Goal: Find specific page/section: Find specific page/section

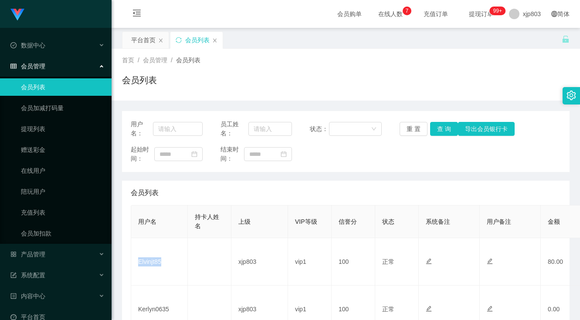
click at [146, 238] on td "Elvinjt85" at bounding box center [159, 262] width 57 height 48
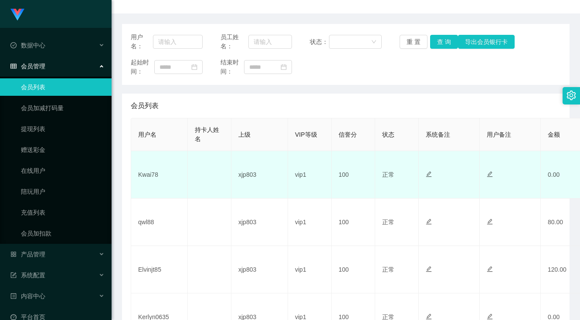
click at [141, 170] on td "Kwai78" at bounding box center [159, 175] width 57 height 48
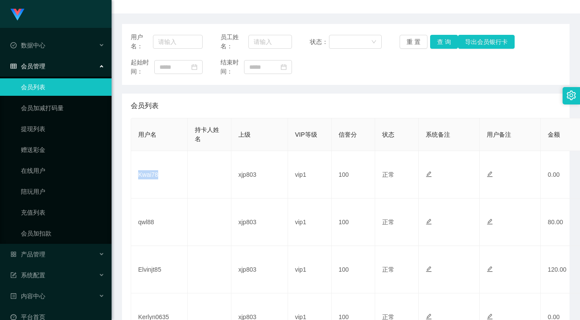
copy td "Kwai78"
click at [367, 86] on div "用户名： 员工姓名： 状态： 重 置 查 询 导出会员银行卡 起始时间： 结束时间： 会员列表 用户名 持卡人姓名 上级 VIP等级 信誉分 状态 系统备注 …" at bounding box center [346, 291] width 448 height 535
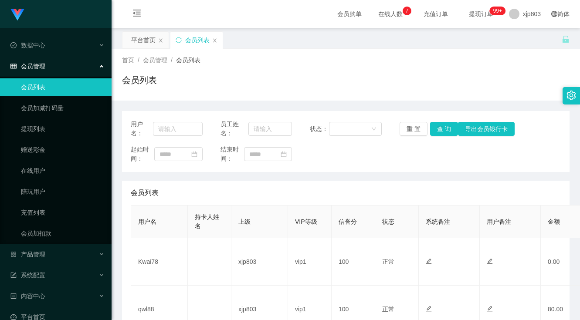
scroll to position [131, 0]
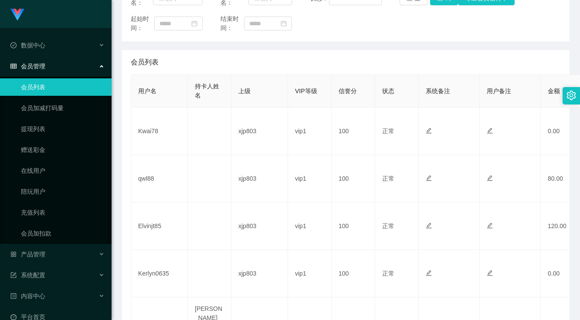
click at [286, 71] on div "会员列表" at bounding box center [346, 62] width 430 height 24
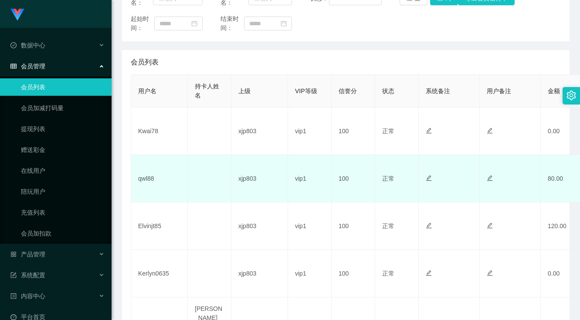
scroll to position [218, 0]
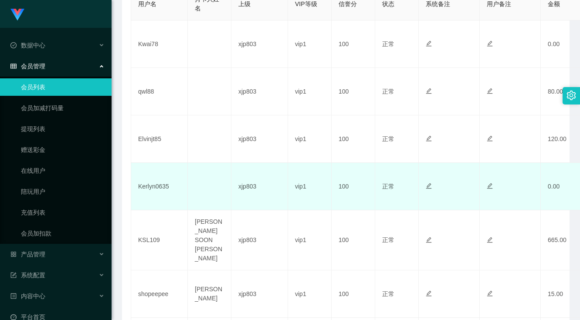
click at [162, 181] on td "Kerlyn0635" at bounding box center [159, 187] width 57 height 48
copy td "Kerlyn0635"
